Goal: Check status: Check status

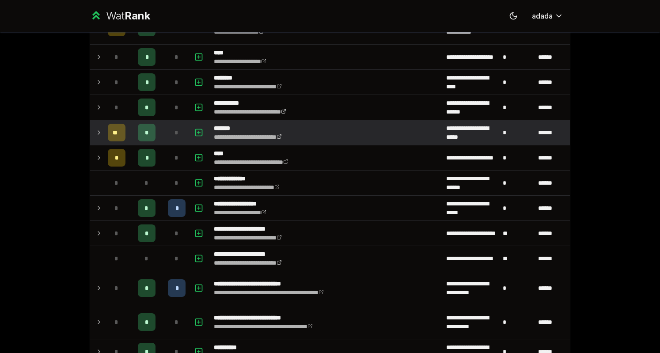
scroll to position [820, 0]
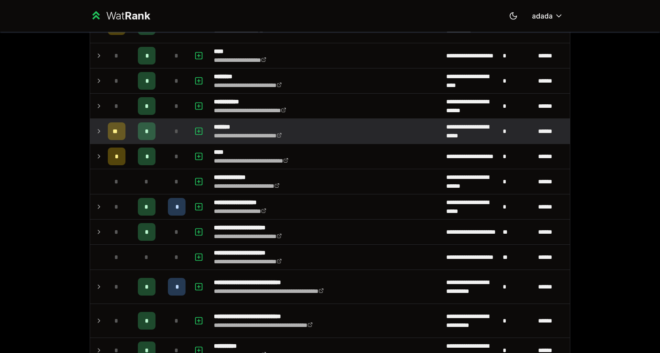
click at [95, 152] on icon at bounding box center [98, 156] width 7 height 11
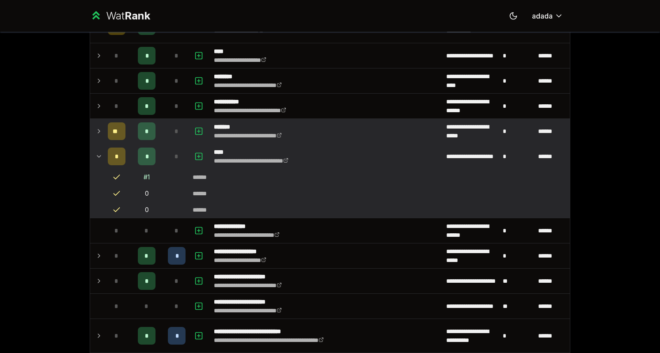
click at [95, 152] on icon at bounding box center [98, 156] width 7 height 11
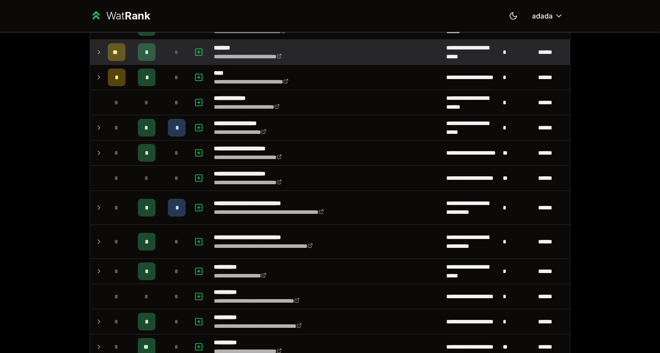
scroll to position [900, 0]
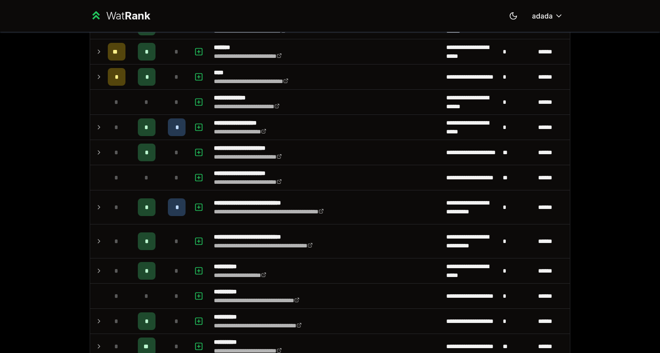
click at [66, 174] on div "**********" at bounding box center [330, 176] width 660 height 353
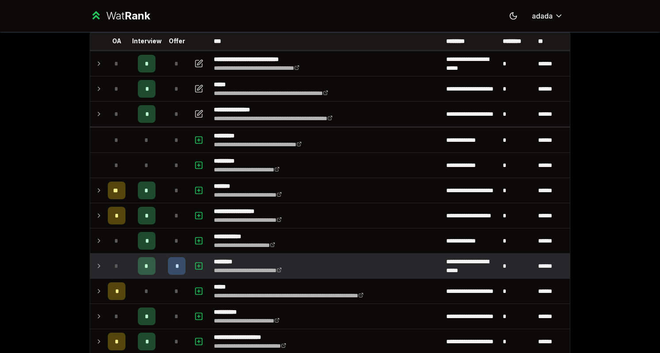
scroll to position [52, 0]
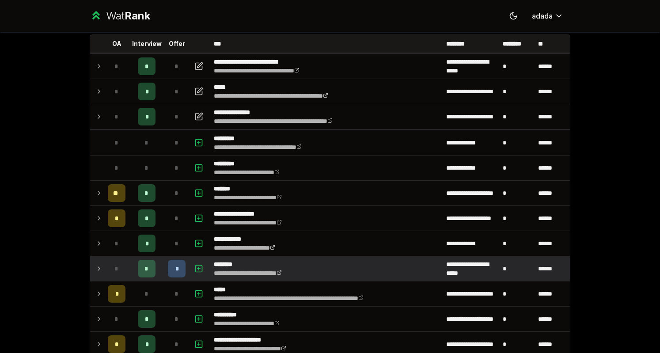
click at [95, 267] on icon at bounding box center [98, 268] width 7 height 11
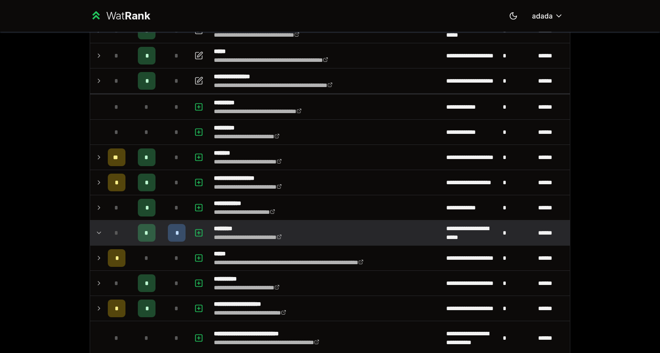
scroll to position [88, 0]
click at [69, 214] on div "**********" at bounding box center [330, 176] width 660 height 353
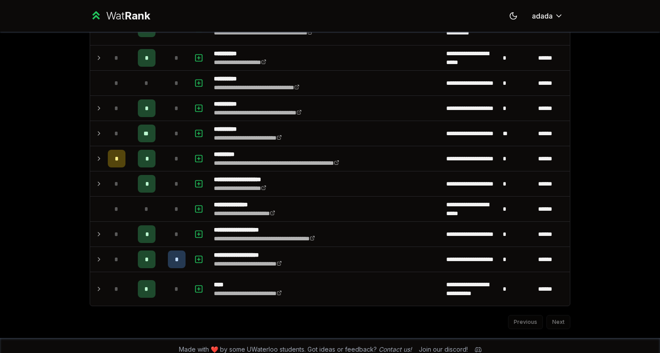
scroll to position [1111, 0]
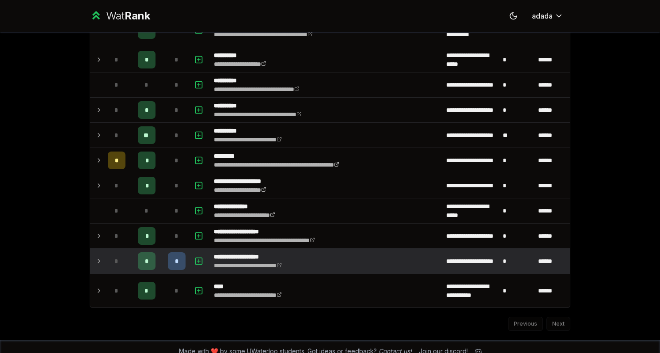
click at [95, 256] on icon at bounding box center [98, 261] width 7 height 11
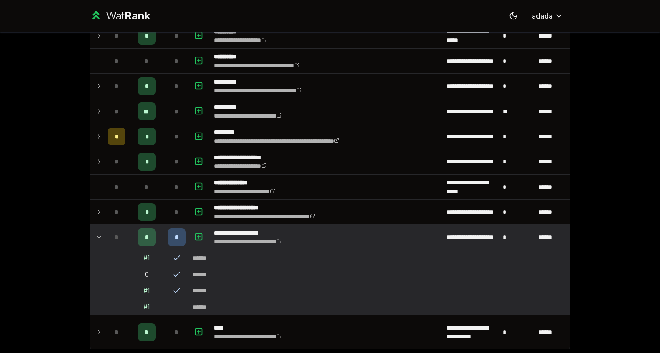
scroll to position [1203, 0]
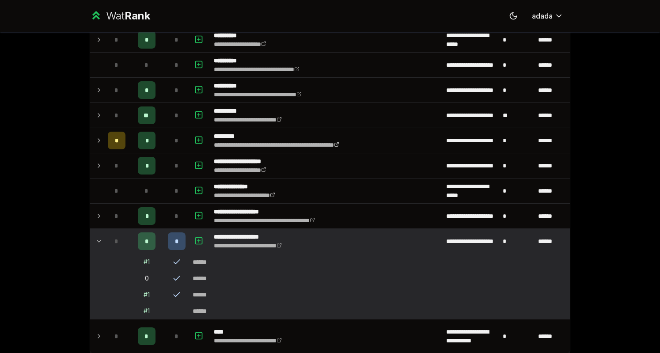
click at [178, 233] on div "*" at bounding box center [177, 241] width 18 height 18
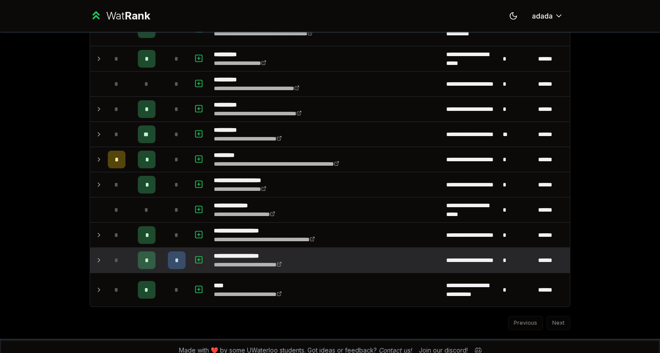
click at [194, 254] on icon "button" at bounding box center [198, 259] width 9 height 11
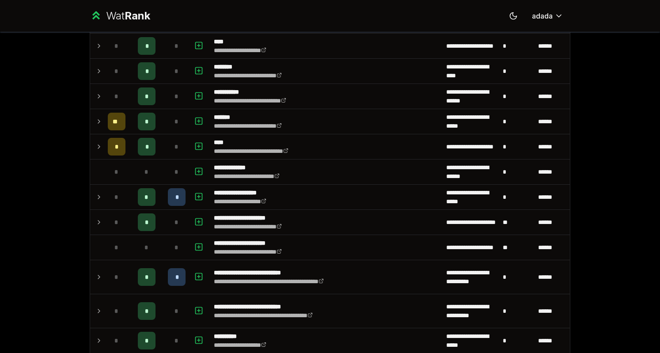
scroll to position [895, 0]
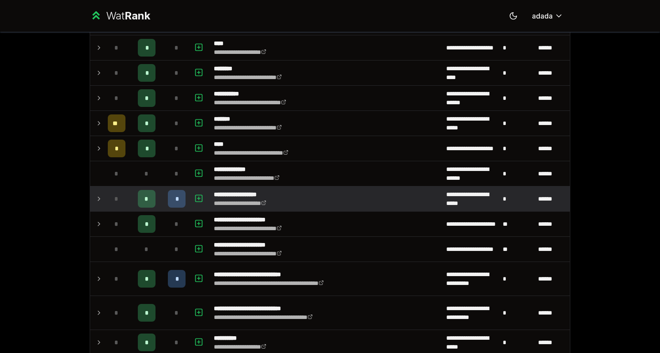
click at [90, 190] on td at bounding box center [97, 198] width 14 height 25
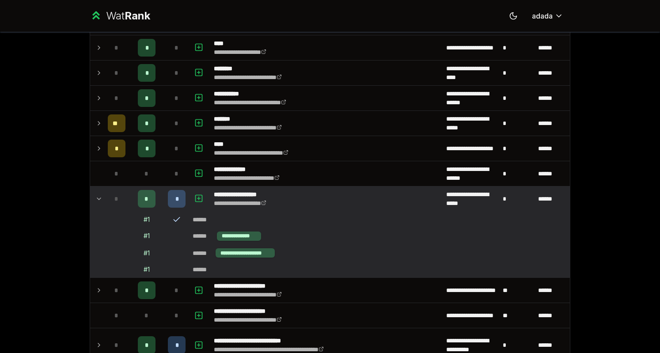
click at [95, 193] on icon at bounding box center [98, 198] width 7 height 11
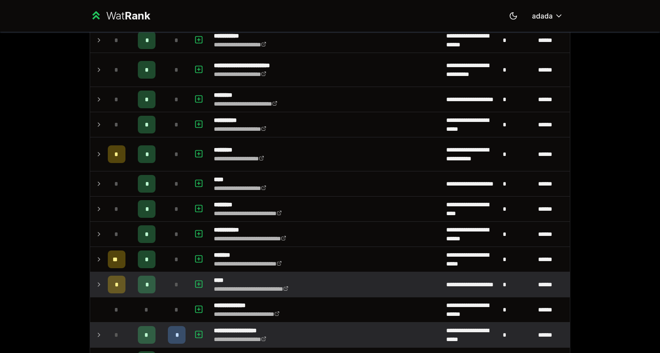
scroll to position [759, 0]
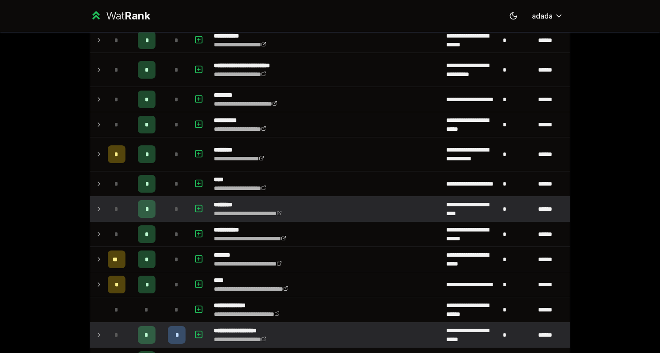
click at [98, 204] on icon at bounding box center [98, 209] width 7 height 11
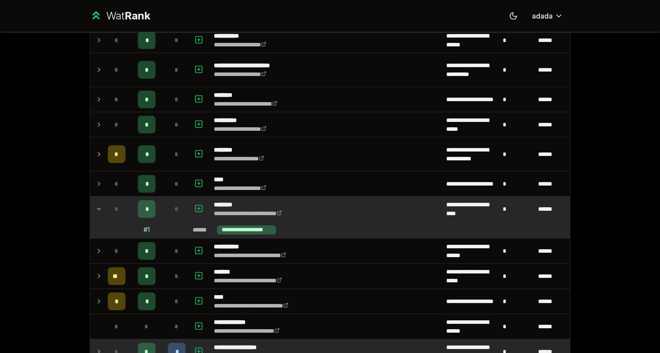
click at [196, 205] on rect "button" at bounding box center [199, 208] width 7 height 7
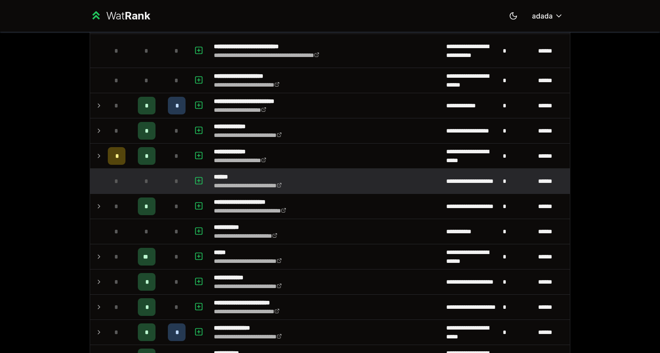
scroll to position [436, 0]
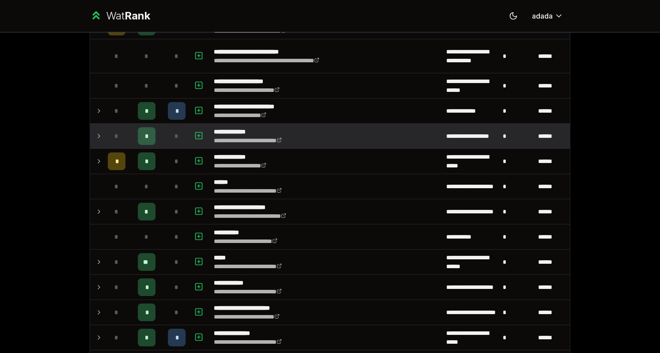
click at [100, 130] on td at bounding box center [97, 136] width 14 height 25
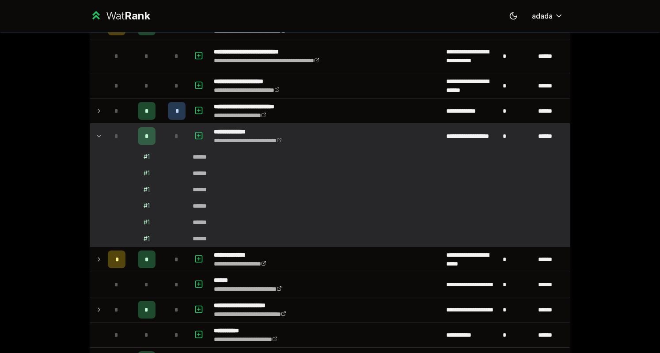
click at [95, 131] on icon at bounding box center [98, 136] width 7 height 11
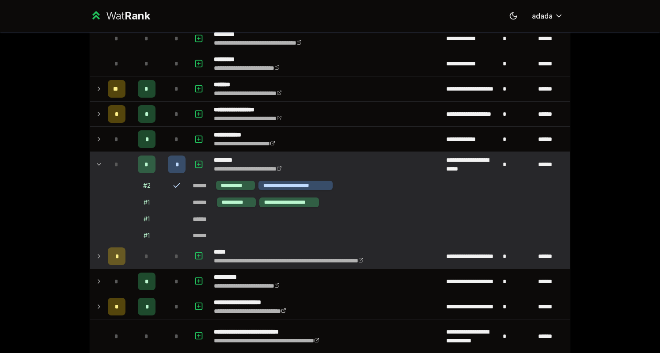
scroll to position [156, 0]
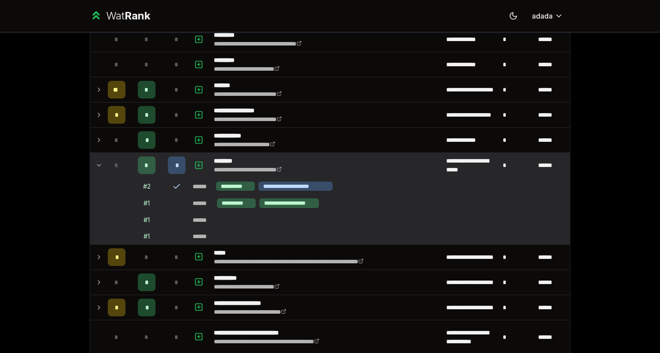
click at [95, 162] on icon at bounding box center [98, 165] width 7 height 11
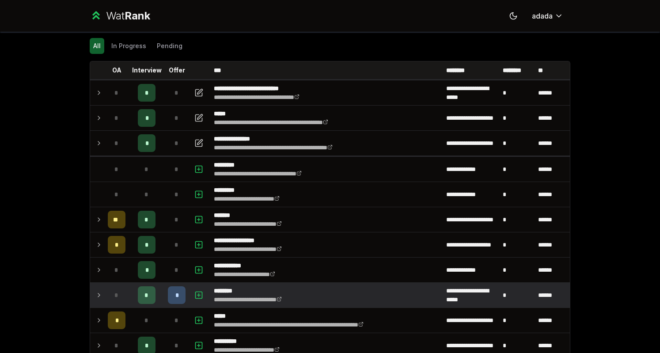
scroll to position [0, 0]
